Goal: Check status: Check status

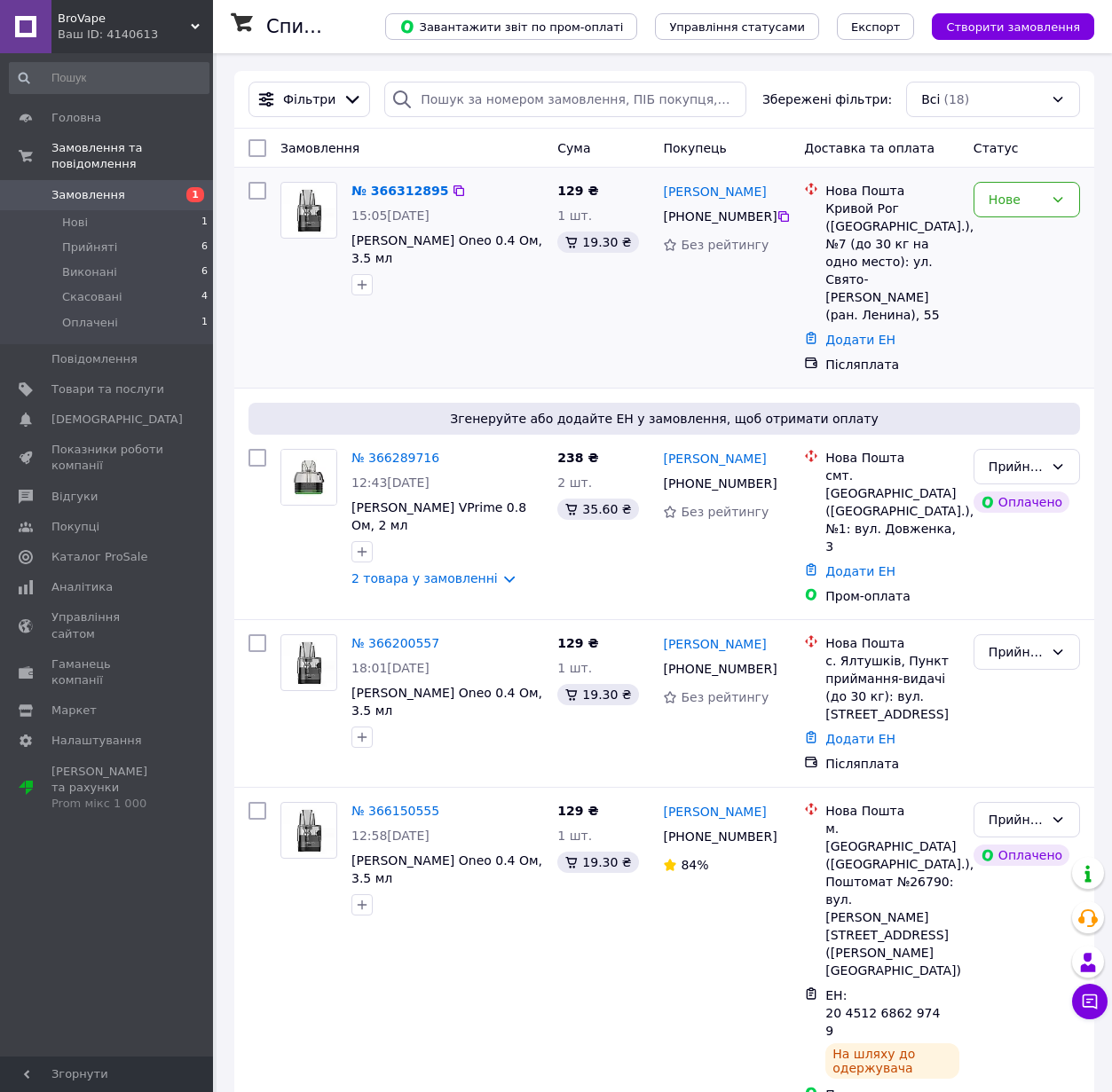
click at [683, 281] on div "[PERSON_NAME] [PHONE_NUMBER] Без рейтингу" at bounding box center [725, 277] width 141 height 206
click at [784, 216] on icon at bounding box center [783, 216] width 14 height 14
drag, startPoint x: 789, startPoint y: 193, endPoint x: 715, endPoint y: 194, distance: 74.0
click at [715, 194] on div "[PERSON_NAME]" at bounding box center [726, 191] width 131 height 23
copy link "Вельмисев"
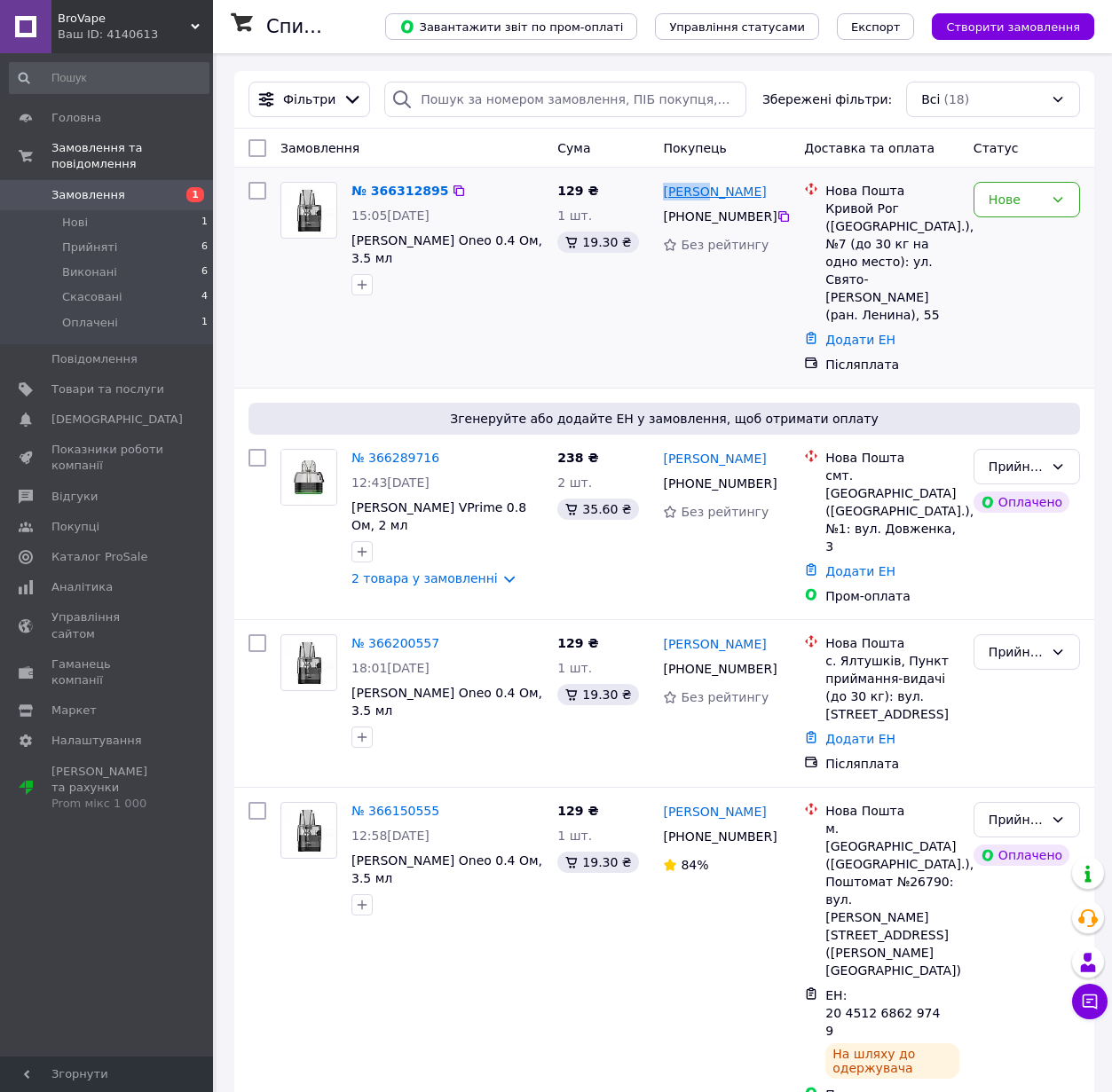
drag, startPoint x: 661, startPoint y: 192, endPoint x: 708, endPoint y: 190, distance: 47.0
click at [708, 190] on div "[PERSON_NAME]" at bounding box center [714, 191] width 106 height 23
copy link "[PERSON_NAME]"
click at [785, 216] on icon at bounding box center [783, 216] width 14 height 14
drag, startPoint x: 404, startPoint y: 259, endPoint x: 349, endPoint y: 243, distance: 57.3
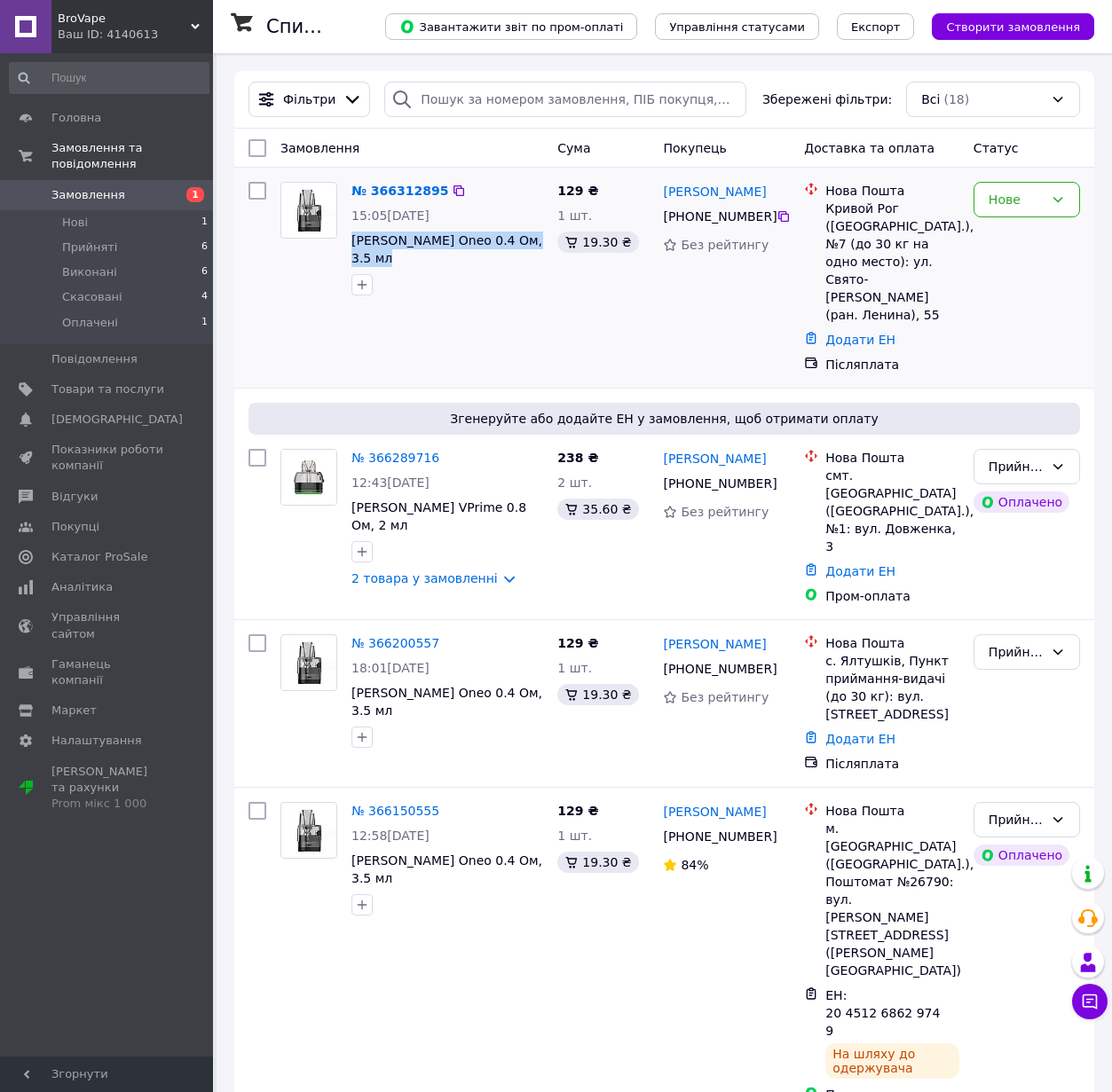
click at [349, 243] on div "№ 366312895 15:05[DATE] Картридж Oxva Oneo 0.4 Ом, 3.5 мл" at bounding box center [447, 239] width 206 height 128
copy span "[PERSON_NAME] Oneo 0.4 Ом, 3.5 мл"
click at [1029, 185] on div "Нове" at bounding box center [1026, 200] width 106 height 35
click at [1019, 246] on li "Прийнято" at bounding box center [1026, 237] width 104 height 31
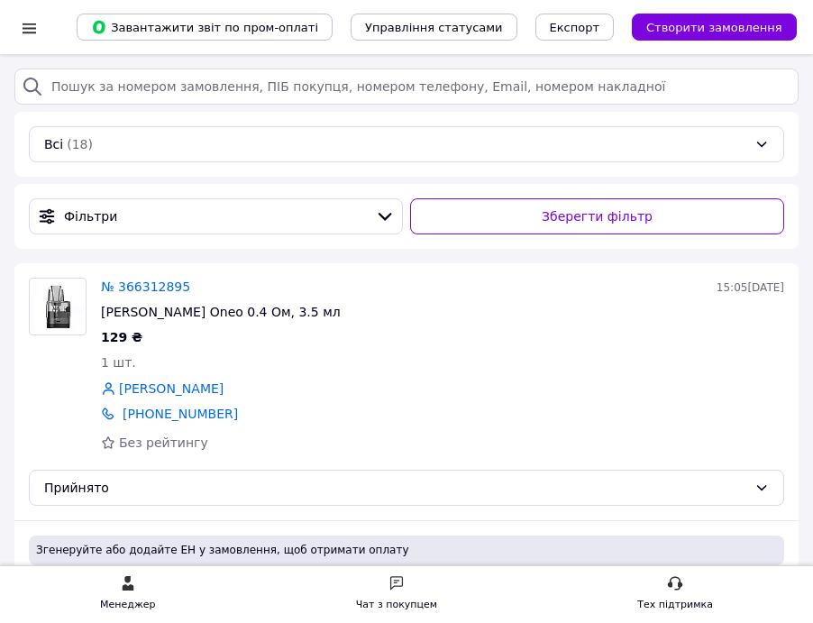
click at [23, 32] on div at bounding box center [29, 28] width 23 height 18
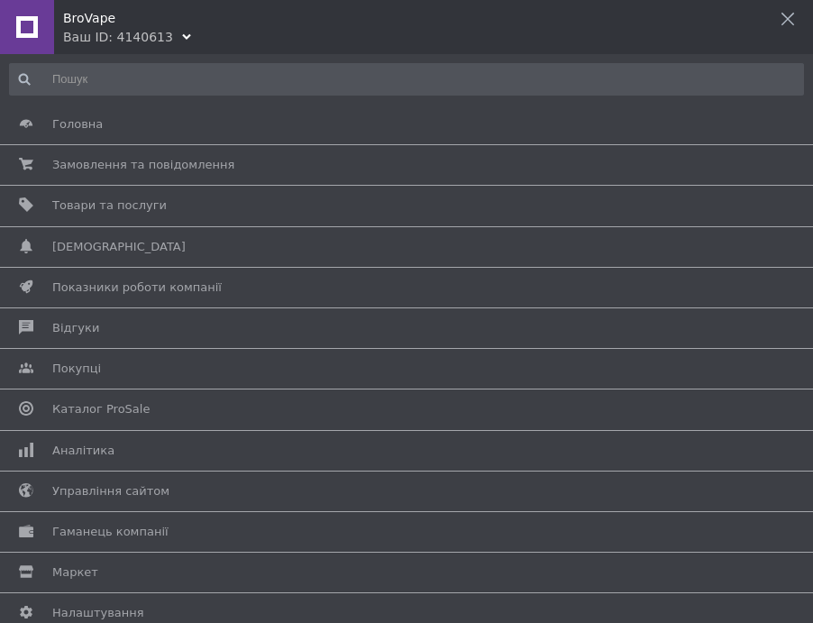
click at [787, 17] on icon at bounding box center [788, 19] width 14 height 14
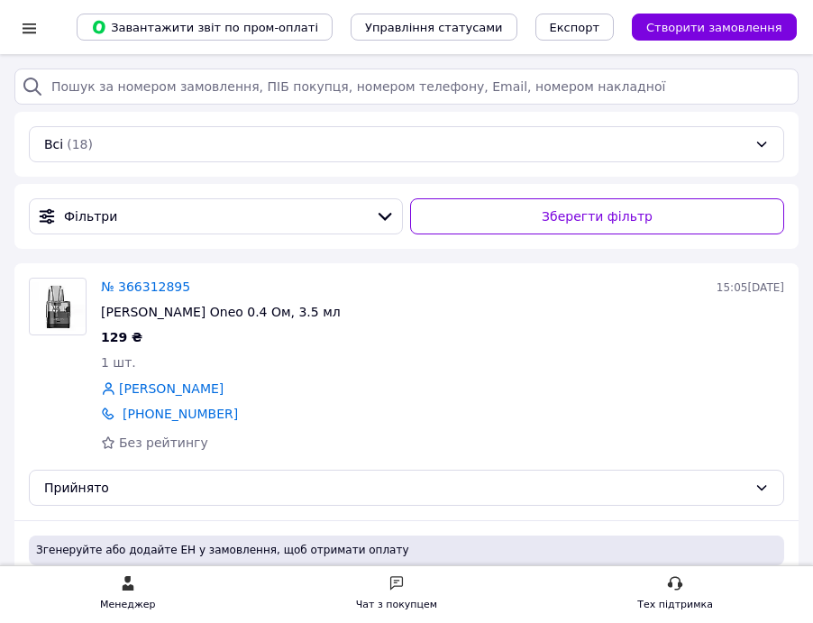
click at [316, 142] on div "Всі (18)" at bounding box center [406, 144] width 755 height 36
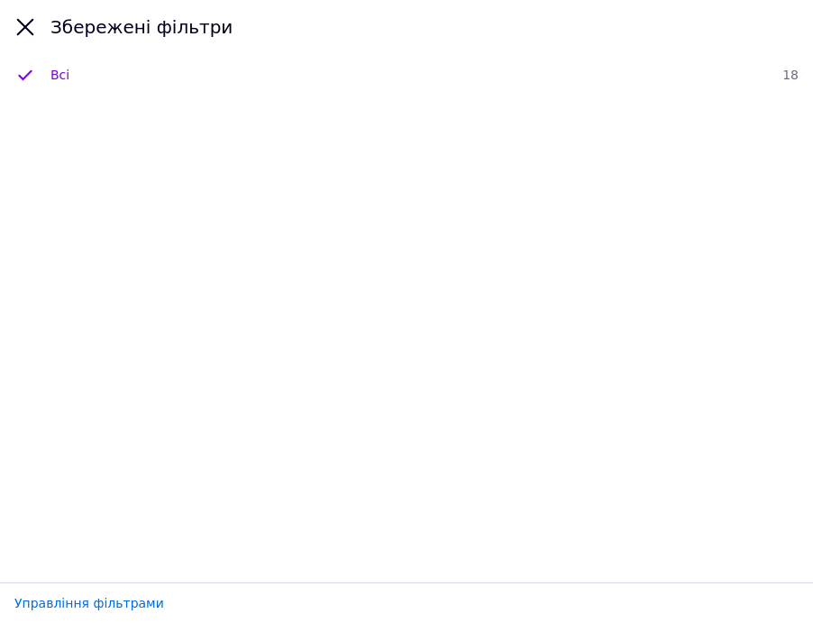
click at [23, 27] on icon at bounding box center [25, 27] width 17 height 17
